Goal: Task Accomplishment & Management: Manage account settings

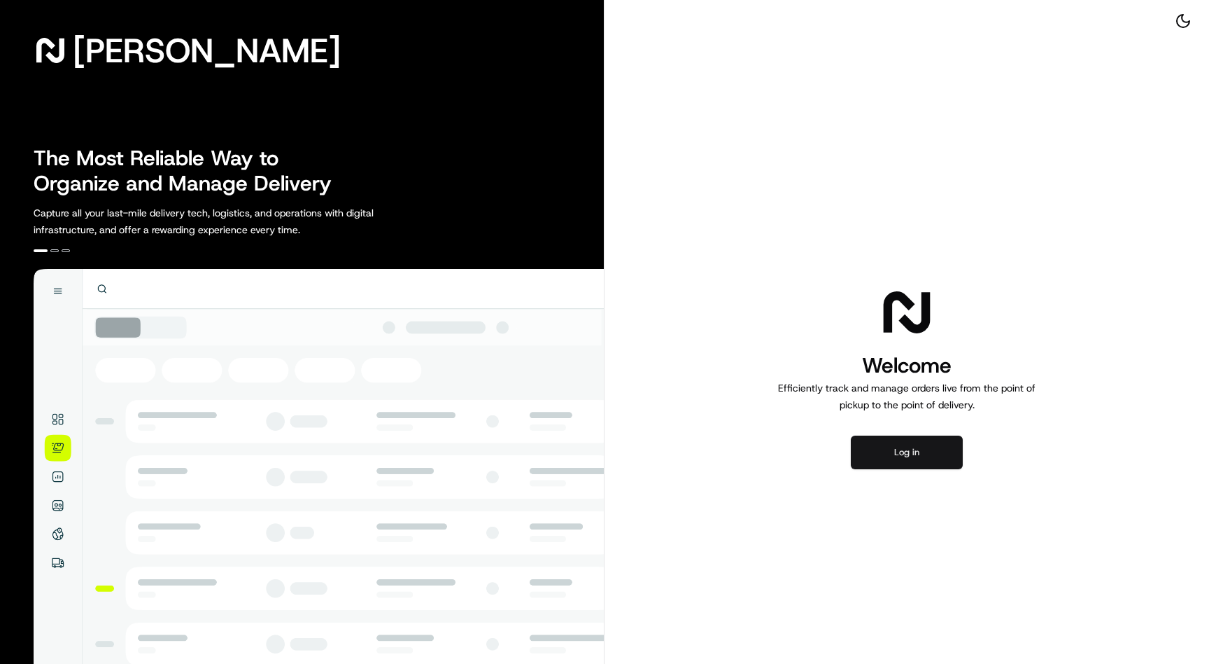
click at [918, 447] on button "Log in" at bounding box center [907, 452] width 112 height 34
